Goal: Information Seeking & Learning: Learn about a topic

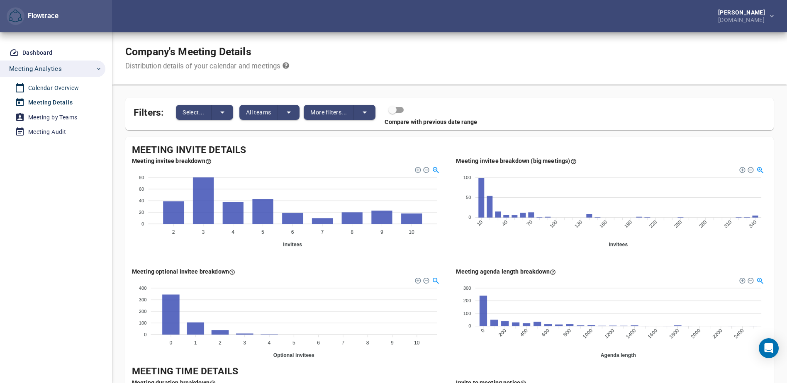
click at [51, 86] on div "Calendar Overview" at bounding box center [53, 88] width 51 height 10
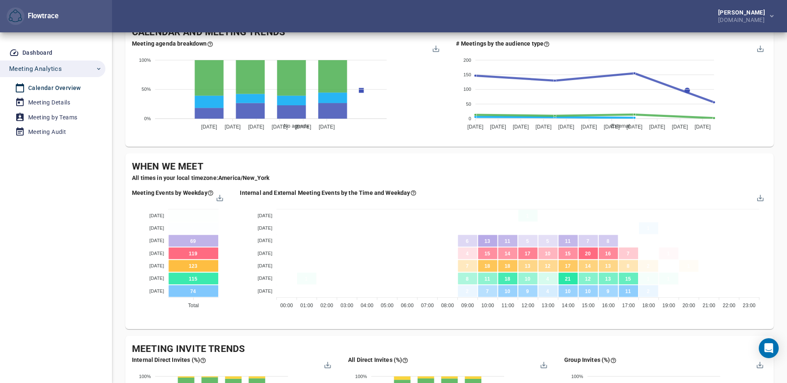
scroll to position [373, 0]
click at [40, 99] on div "Meeting Details" at bounding box center [49, 102] width 42 height 10
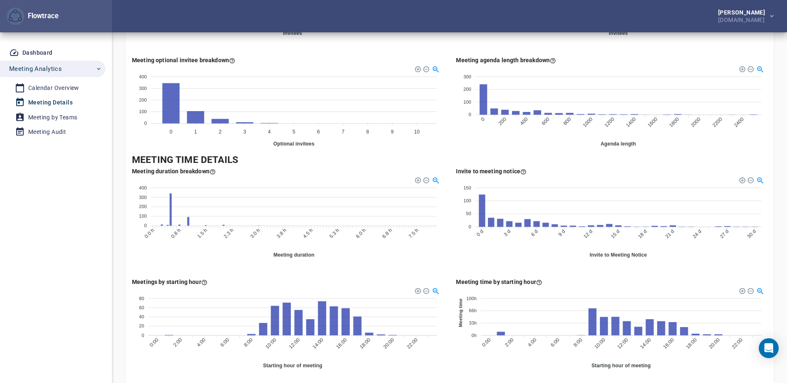
scroll to position [257, 0]
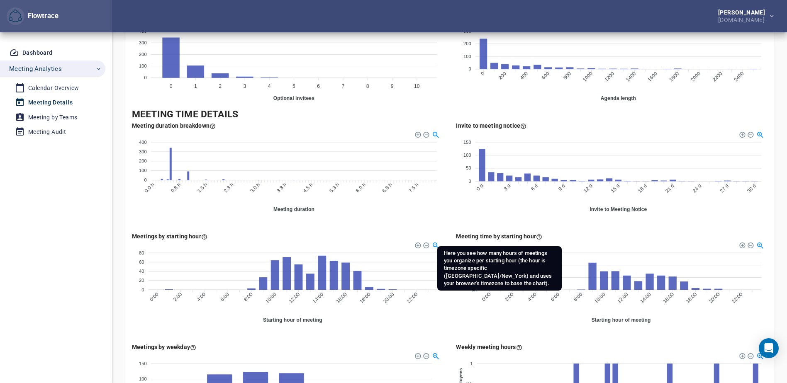
click at [540, 238] on icon at bounding box center [538, 236] width 5 height 5
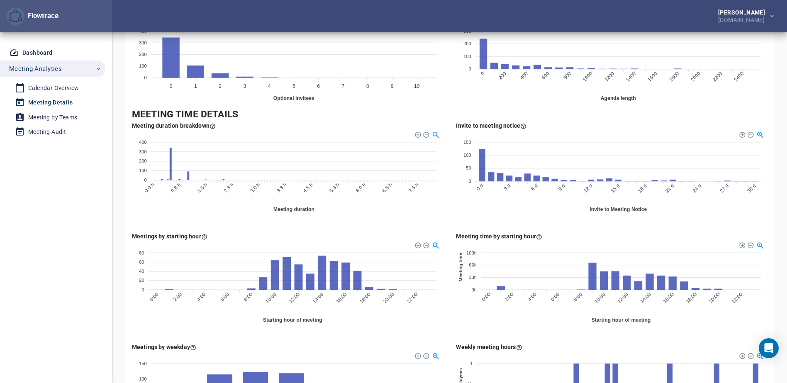
click at [584, 236] on div "Meeting time by starting hour" at bounding box center [611, 236] width 311 height 8
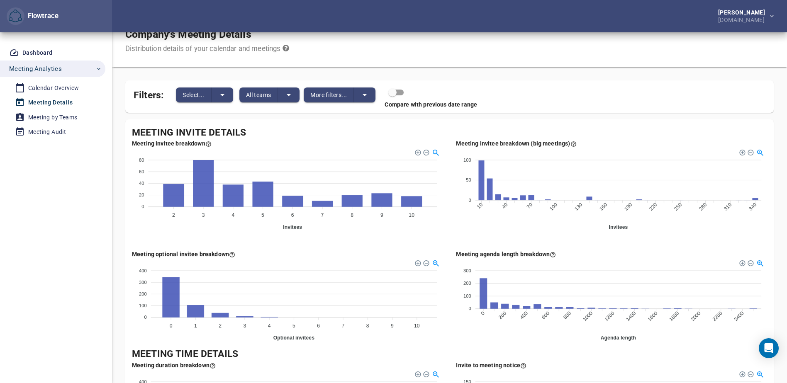
scroll to position [17, 0]
click at [366, 96] on icon "split button" at bounding box center [365, 96] width 4 height 2
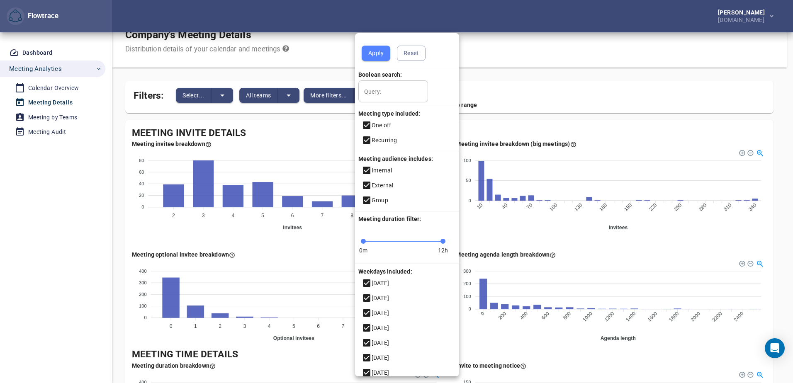
click at [524, 64] on div at bounding box center [396, 191] width 793 height 383
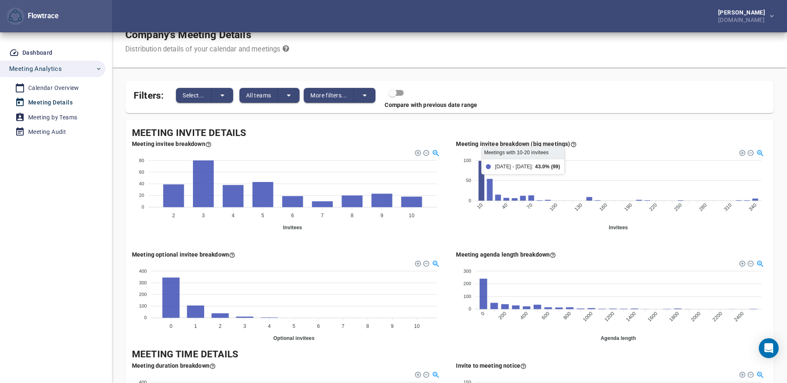
click at [481, 176] on icon at bounding box center [481, 181] width 6 height 40
click at [742, 153] on div at bounding box center [741, 152] width 6 height 6
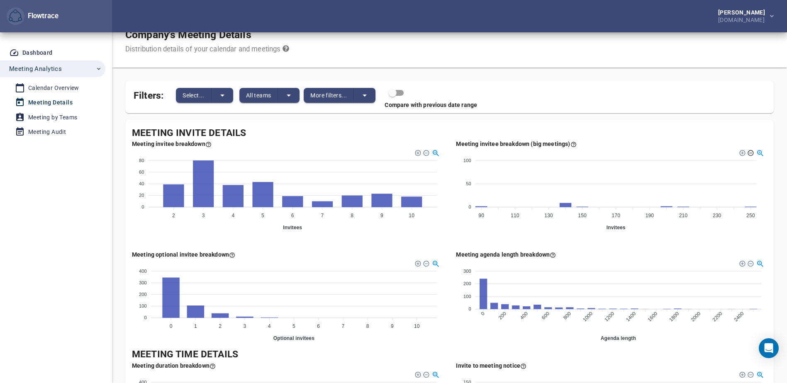
click at [750, 153] on div at bounding box center [750, 152] width 6 height 6
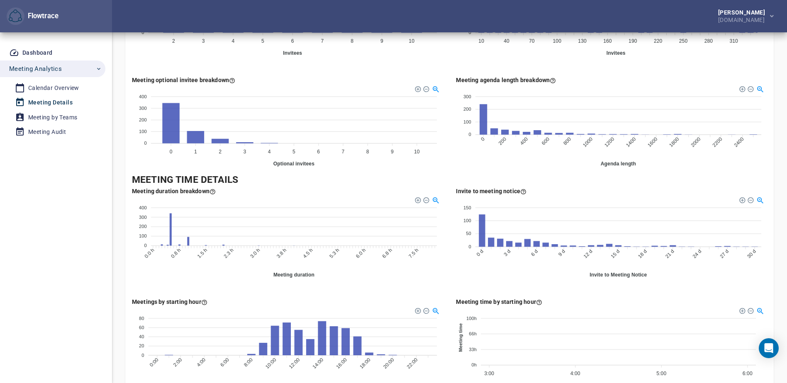
scroll to position [0, 0]
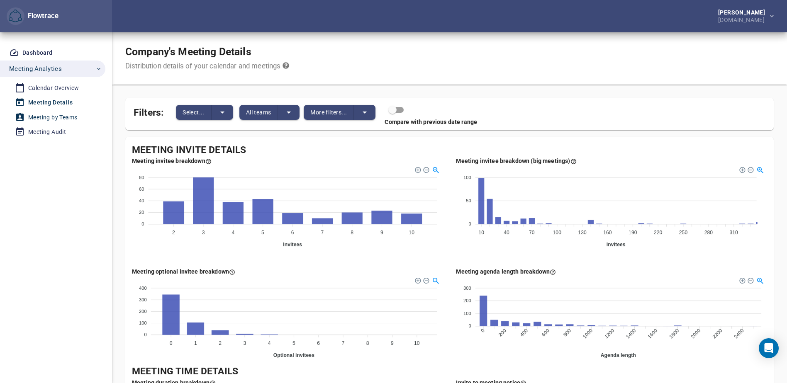
click at [46, 119] on div "Meeting by Teams" at bounding box center [52, 117] width 49 height 10
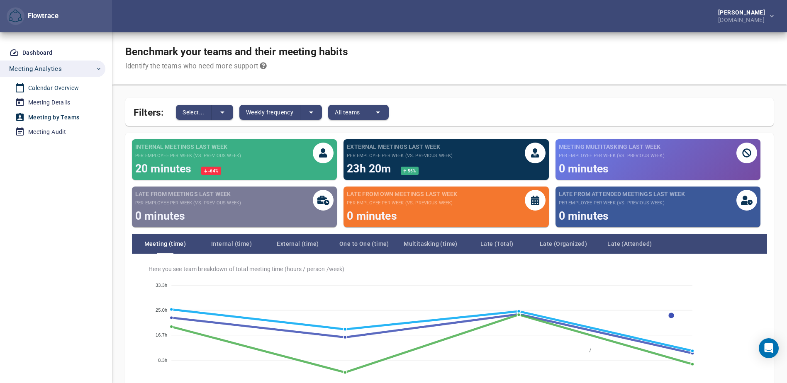
click at [40, 87] on div "Calendar Overview" at bounding box center [53, 88] width 51 height 10
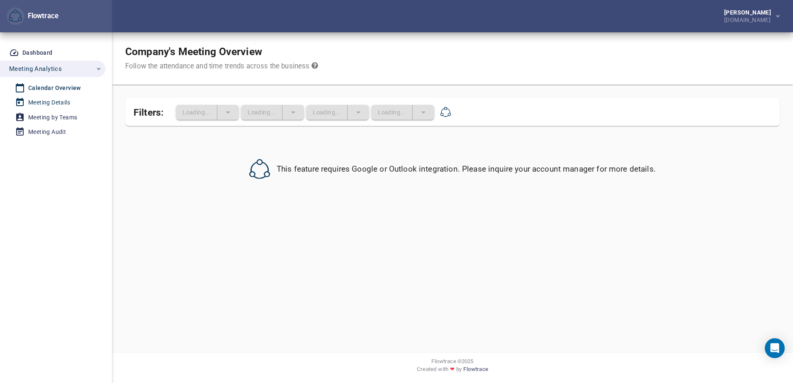
click at [52, 100] on div "Meeting Details" at bounding box center [49, 102] width 42 height 10
